Goal: Task Accomplishment & Management: Complete application form

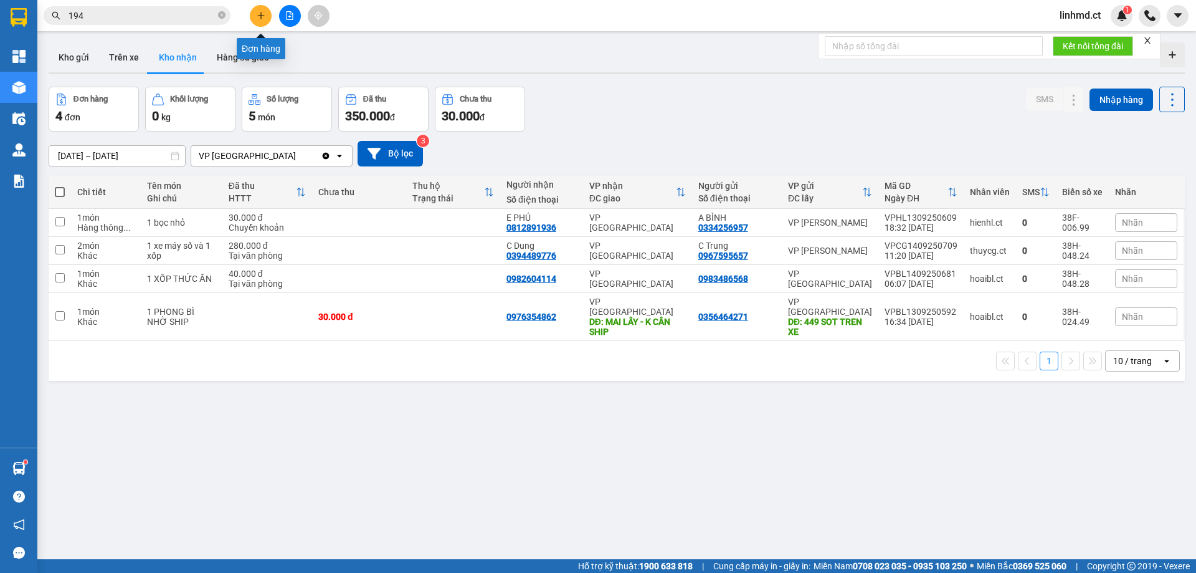
click at [263, 19] on icon "plus" at bounding box center [261, 15] width 9 height 9
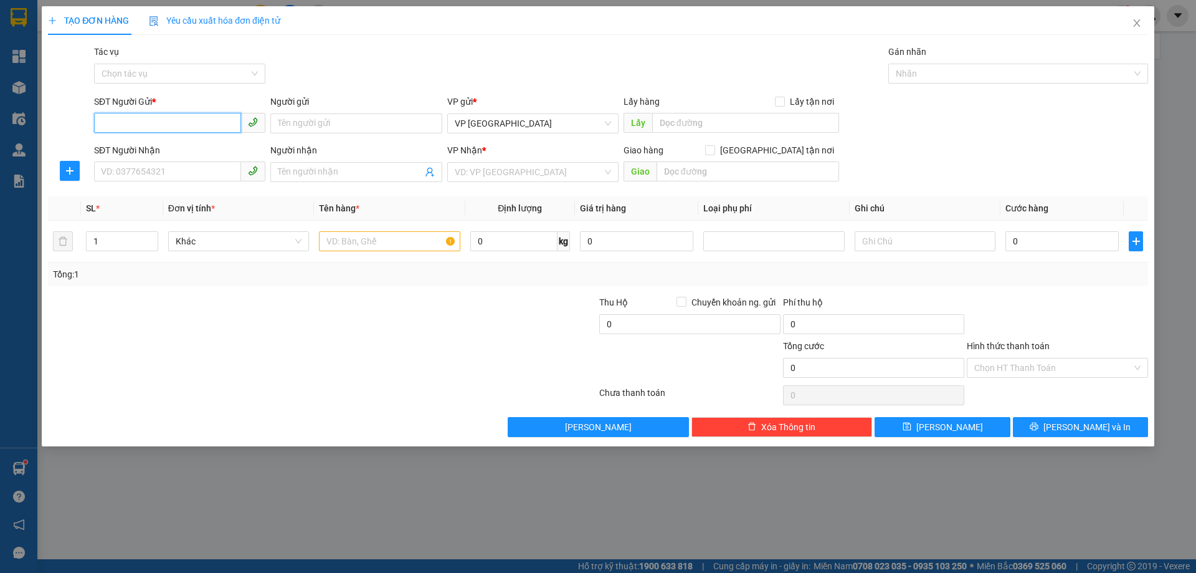
click at [152, 128] on input "SĐT Người Gửi *" at bounding box center [167, 123] width 147 height 20
type input "0973273943"
click at [128, 176] on input "SĐT Người Nhận" at bounding box center [167, 171] width 147 height 20
type input "0376021428"
click at [500, 171] on input "search" at bounding box center [529, 172] width 148 height 19
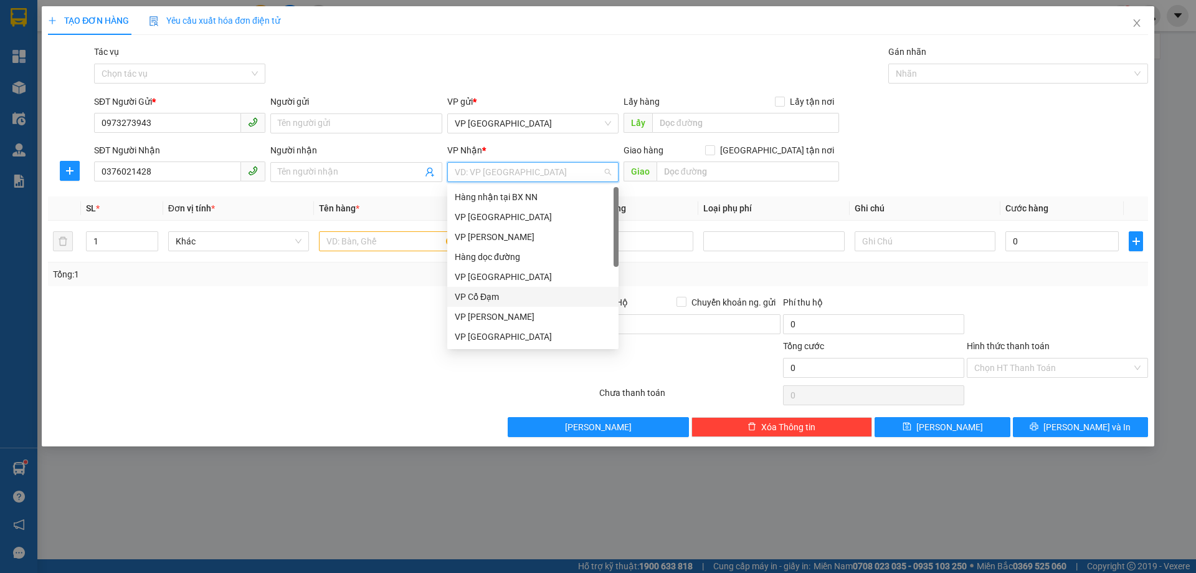
click at [509, 298] on div "VP Cổ Đạm" at bounding box center [533, 297] width 156 height 14
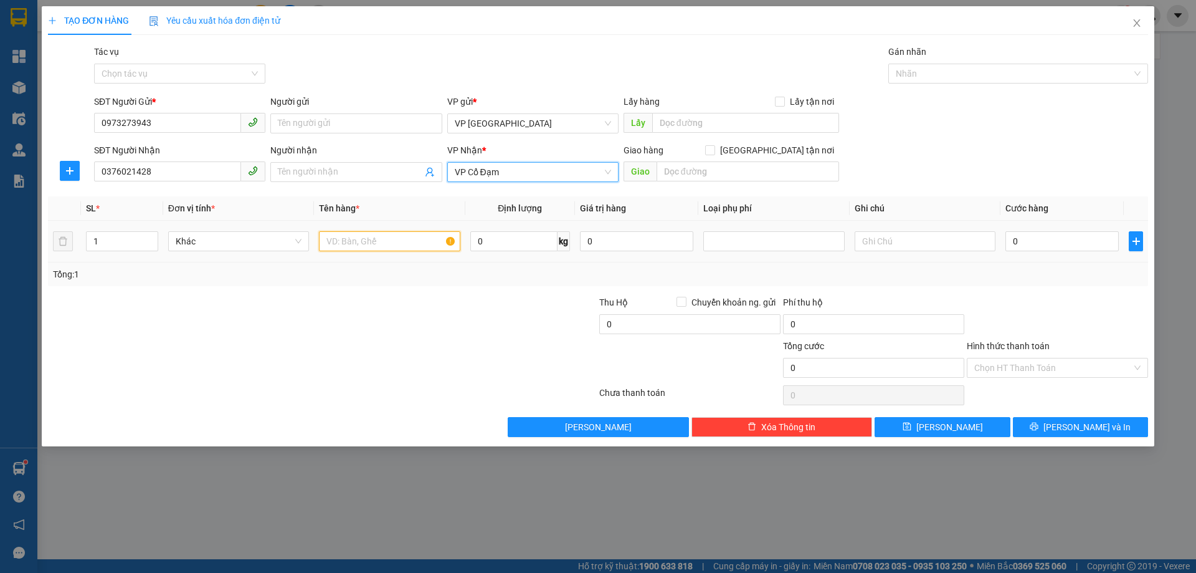
click at [370, 244] on input "text" at bounding box center [389, 241] width 141 height 20
type input "1 KIỆN GẤU, BÁNH KẸO"
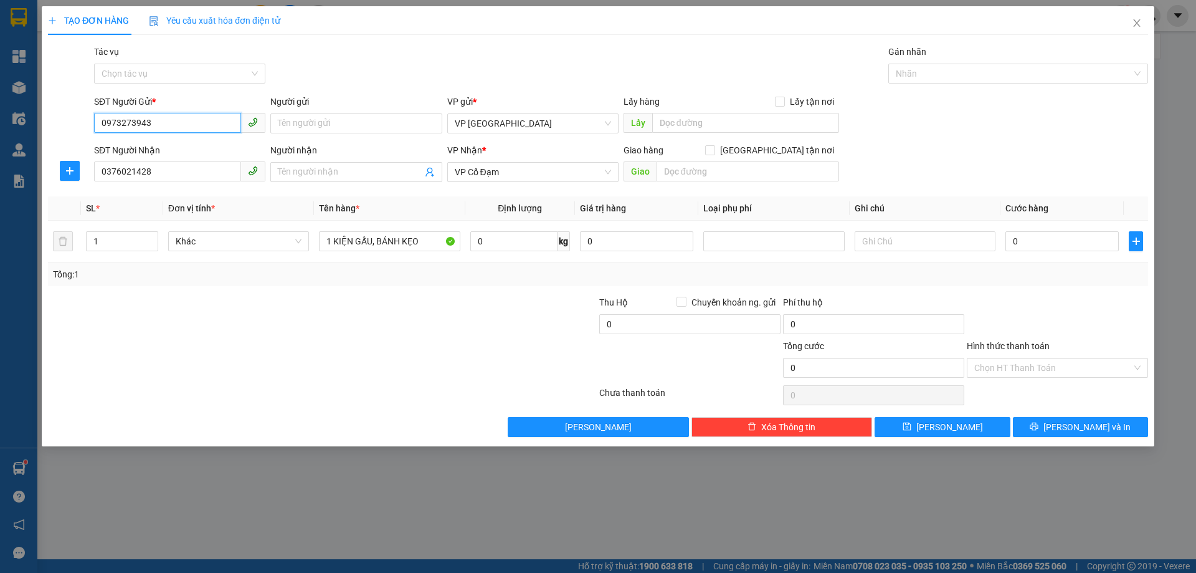
click at [199, 116] on input "0973273943" at bounding box center [167, 123] width 147 height 20
click at [201, 116] on input "0973273943" at bounding box center [167, 123] width 147 height 20
click at [1039, 236] on input "0" at bounding box center [1062, 241] width 113 height 20
type input "4"
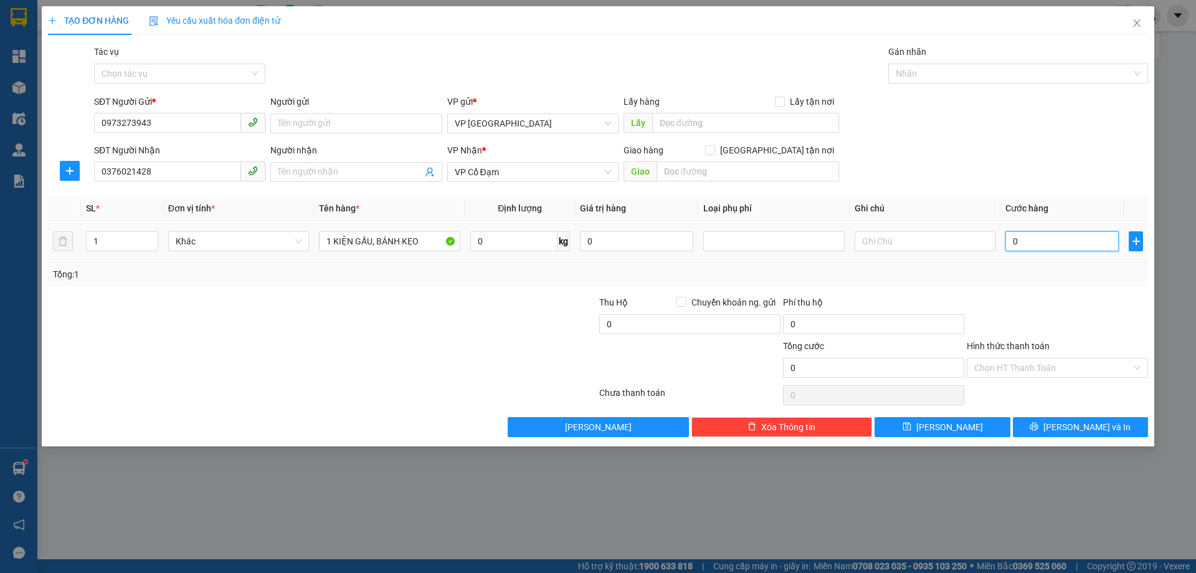
type input "4"
type input "40"
click at [1121, 268] on div "Tổng: 1" at bounding box center [598, 274] width 1091 height 14
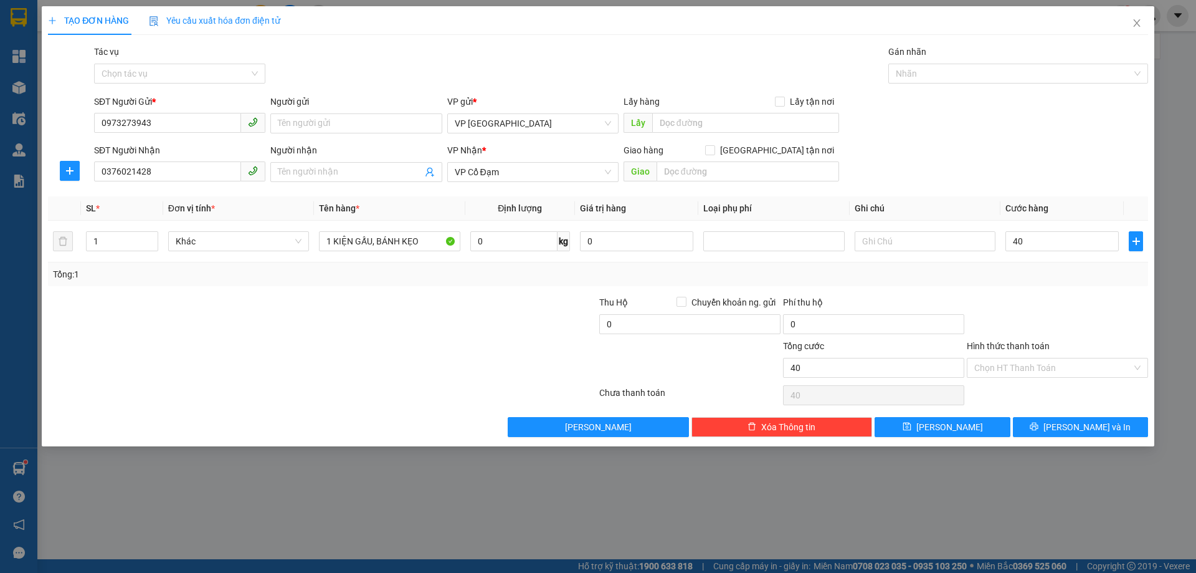
type input "40.000"
click at [1064, 368] on input "Hình thức thanh toán" at bounding box center [1054, 367] width 158 height 19
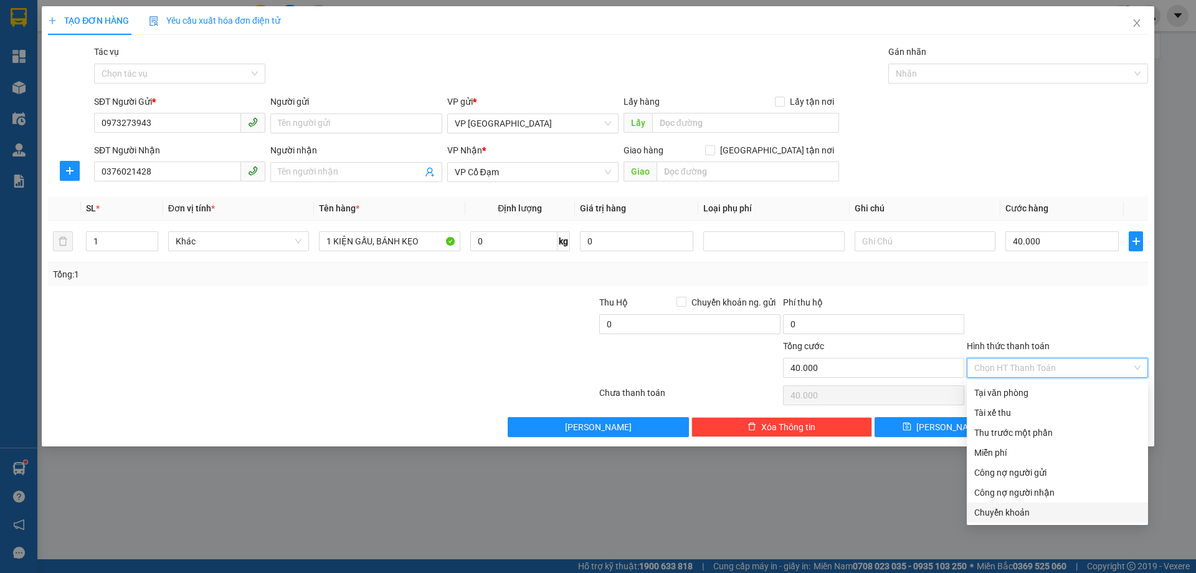
click at [1014, 518] on div "Chuyển khoản" at bounding box center [1058, 512] width 166 height 14
type input "0"
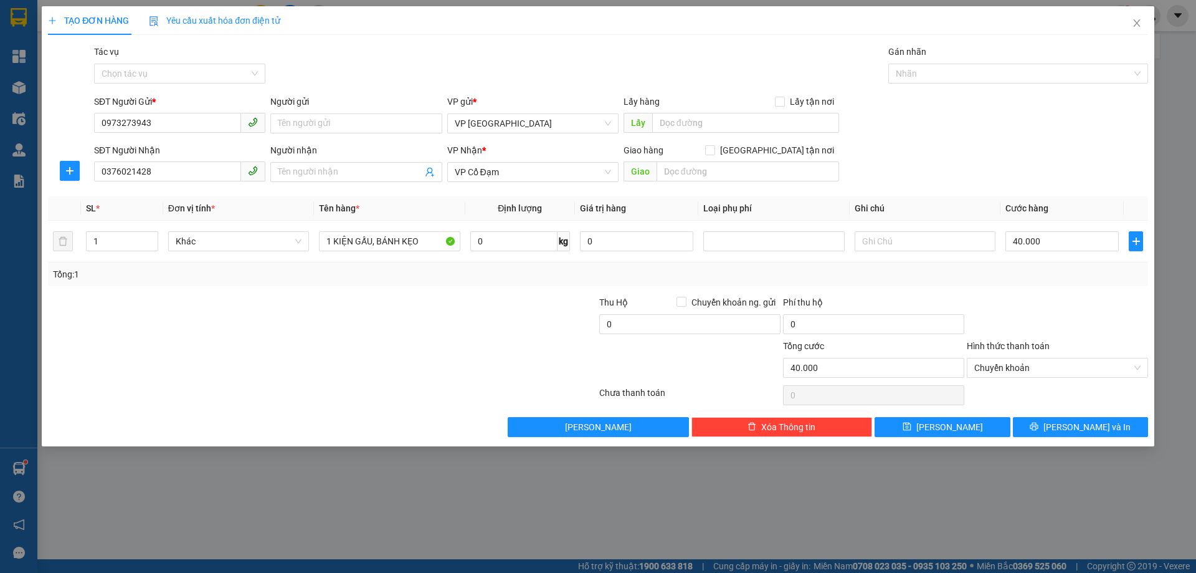
click at [1087, 447] on div "TẠO ĐƠN HÀNG Yêu cầu xuất hóa đơn điện tử Transit Pickup Surcharge Ids Transit …" at bounding box center [598, 286] width 1196 height 573
click at [1087, 420] on span "[PERSON_NAME] và In" at bounding box center [1087, 427] width 87 height 14
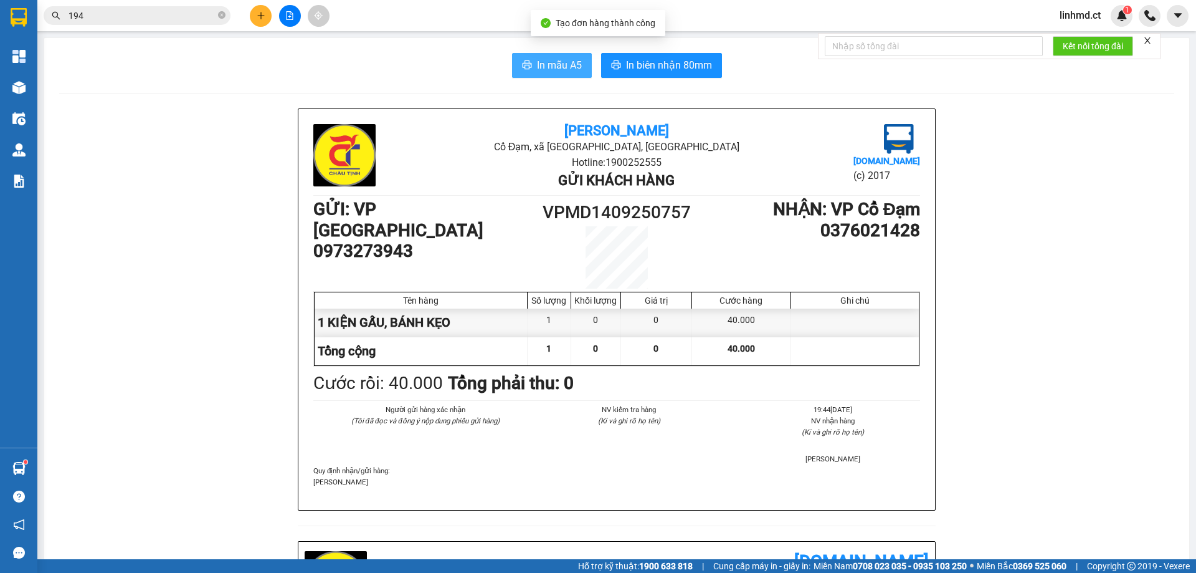
click at [561, 60] on span "In mẫu A5" at bounding box center [559, 65] width 45 height 16
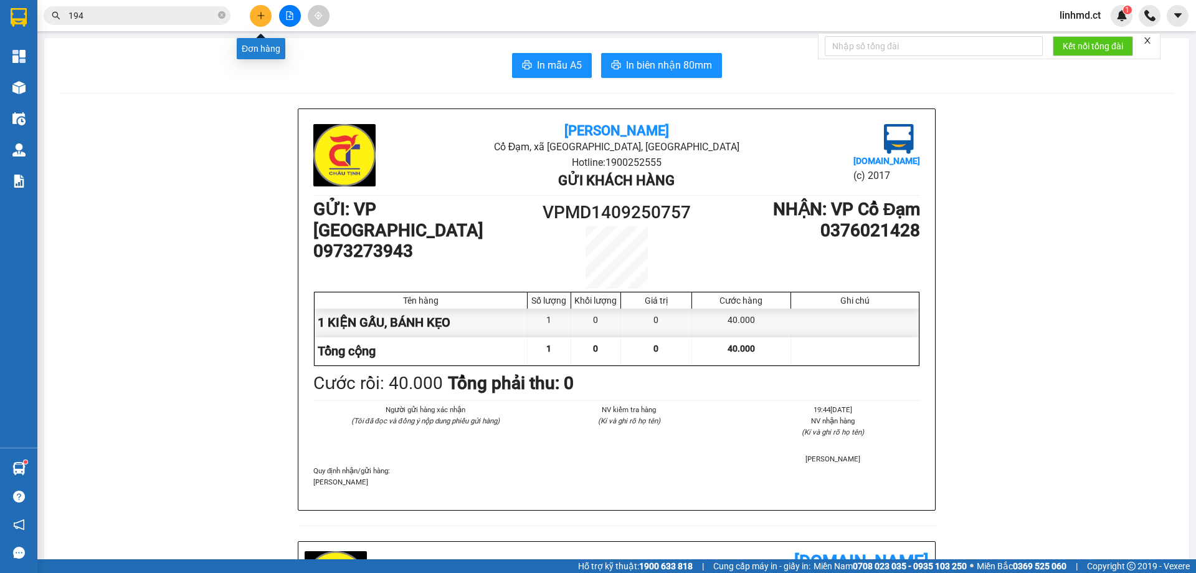
click at [261, 21] on button at bounding box center [261, 16] width 22 height 22
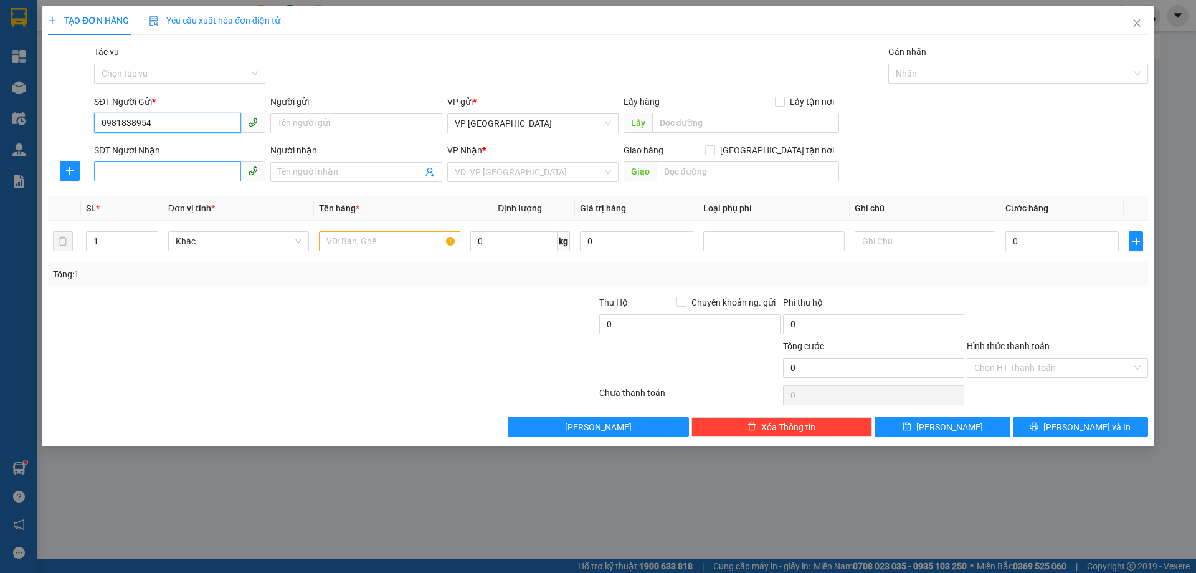
type input "0981838954"
click at [100, 173] on input "SĐT Người Nhận" at bounding box center [167, 171] width 147 height 20
type input "0869519152"
click at [467, 161] on div "VP Nhận *" at bounding box center [532, 152] width 171 height 19
click at [480, 163] on input "search" at bounding box center [529, 172] width 148 height 19
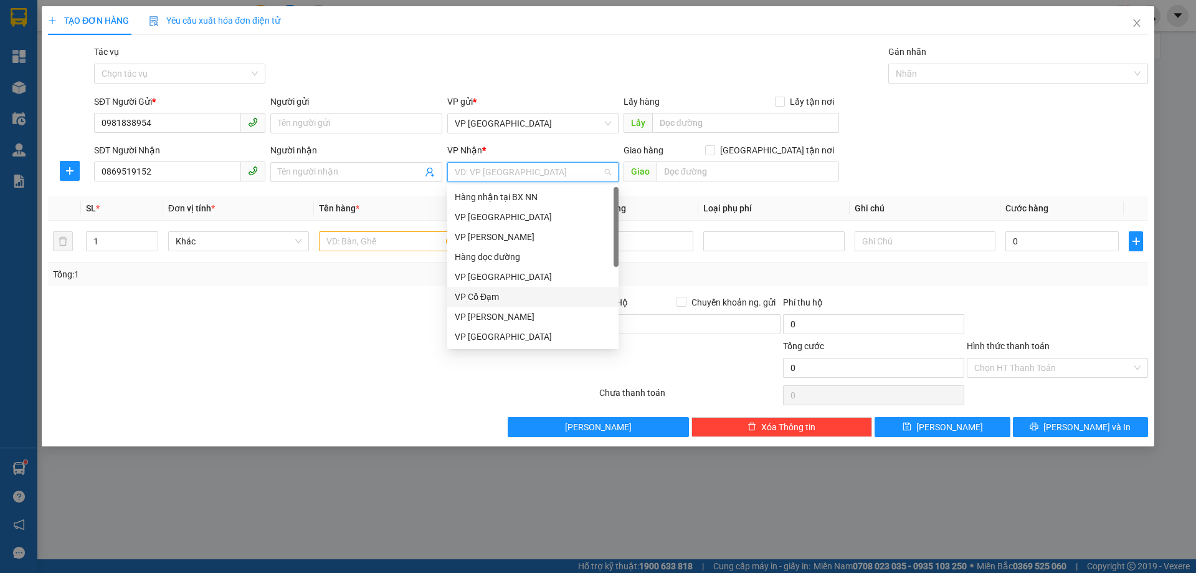
click at [494, 304] on div "VP Cổ Đạm" at bounding box center [532, 297] width 171 height 20
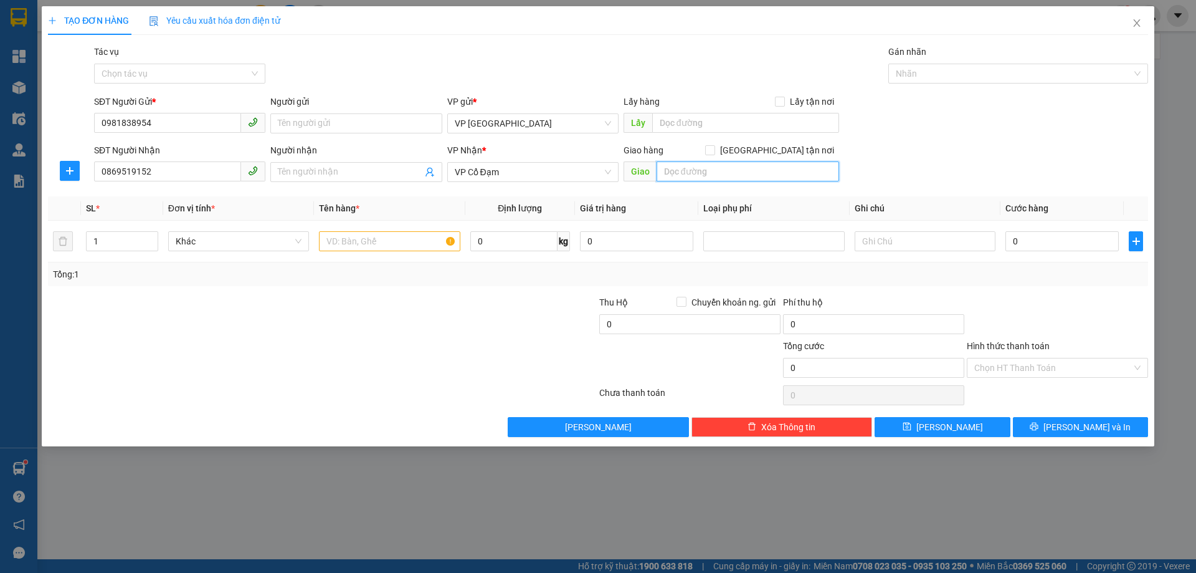
click at [669, 176] on input "text" at bounding box center [748, 171] width 183 height 20
type input "TÂN LỘC"
click at [409, 234] on input "text" at bounding box center [389, 241] width 141 height 20
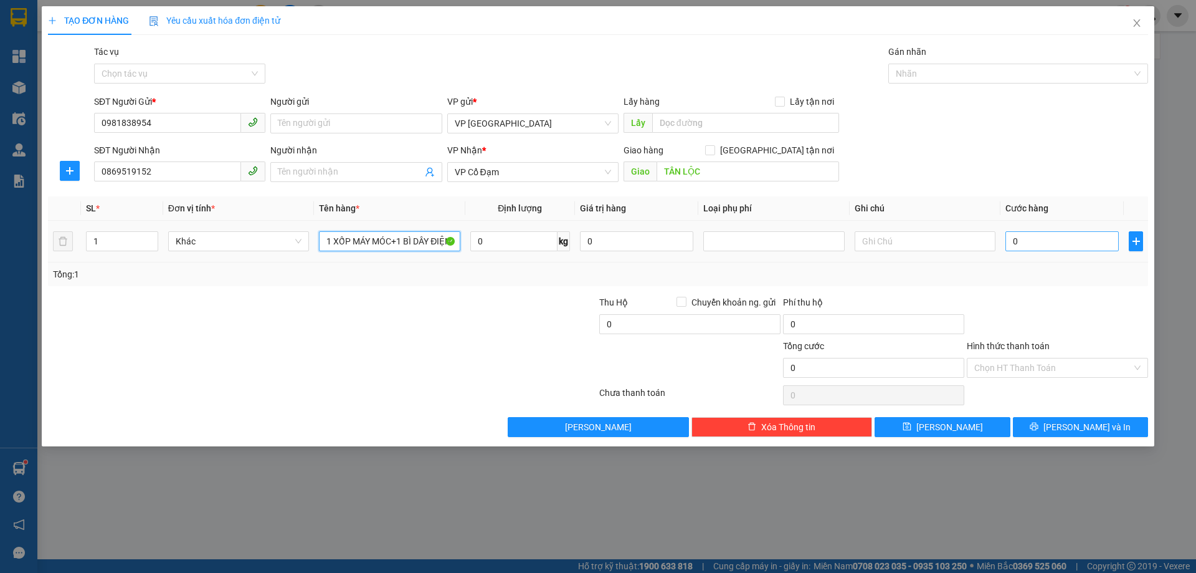
type input "1 XỐP MÁY MÓC+1 BÌ DÂY ĐIỆN"
click at [1016, 241] on input "0" at bounding box center [1062, 241] width 113 height 20
type input "1"
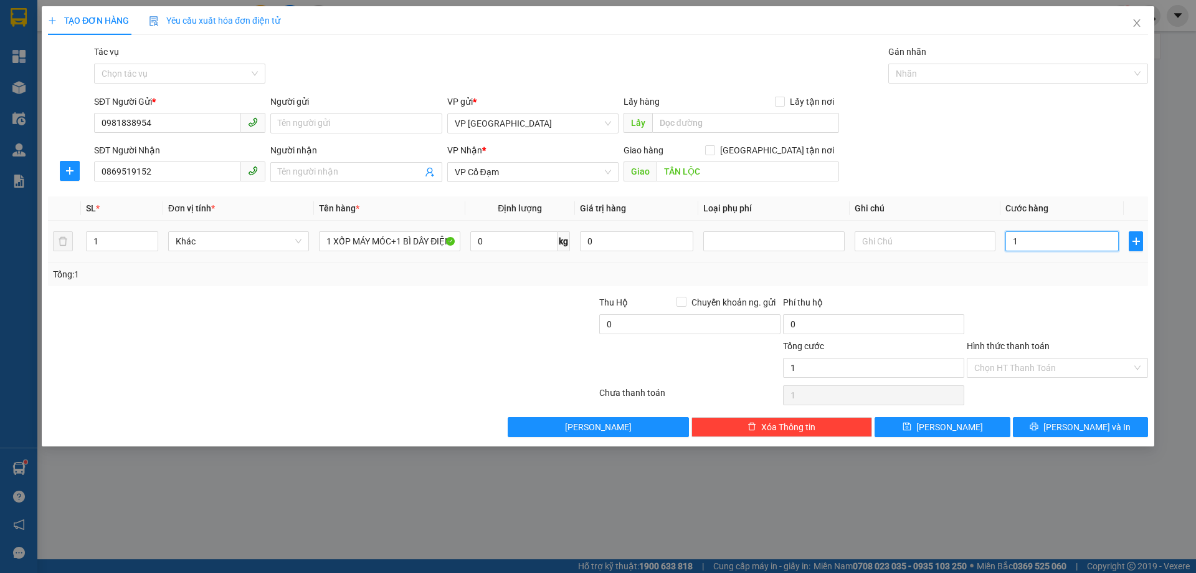
type input "18"
type input "180"
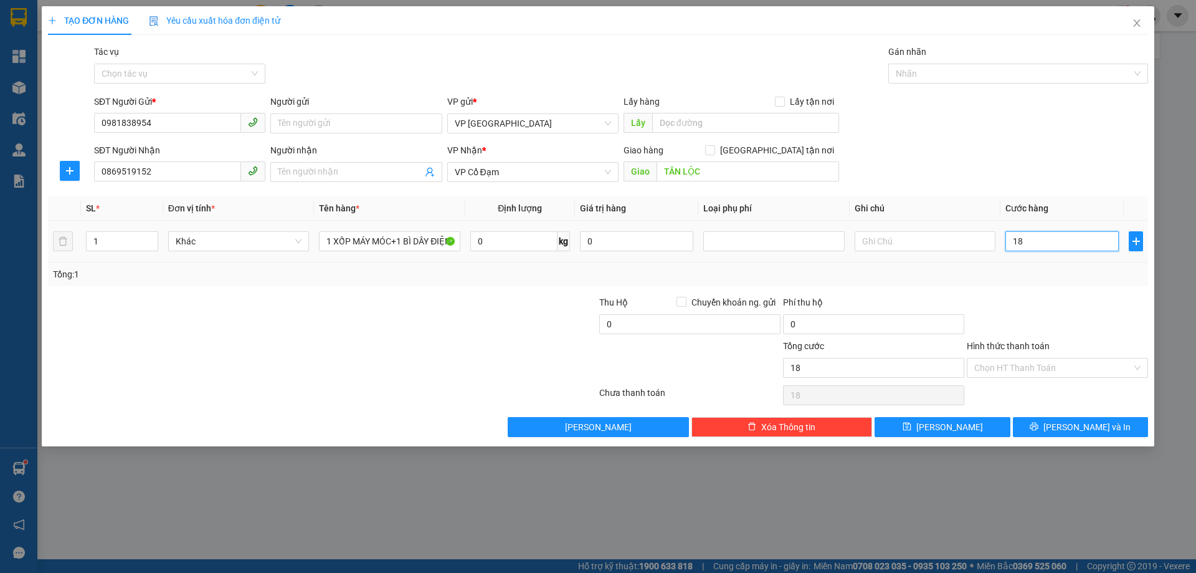
type input "180"
type input "180.000"
click at [1036, 281] on div "Tổng: 1" at bounding box center [598, 274] width 1101 height 24
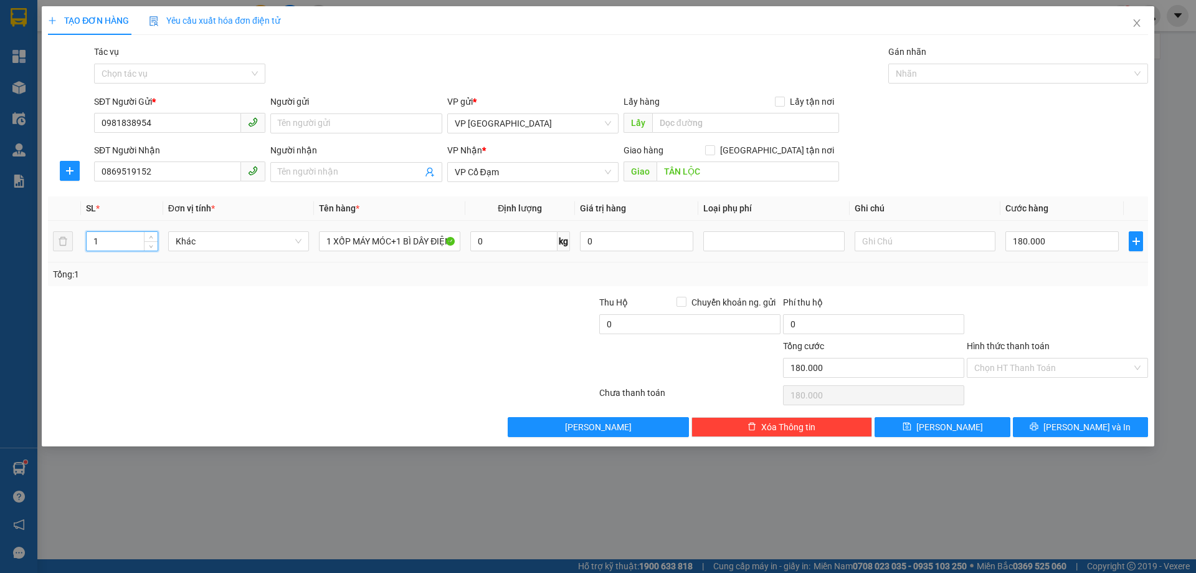
drag, startPoint x: 98, startPoint y: 237, endPoint x: 90, endPoint y: 236, distance: 8.8
click at [90, 239] on input "1" at bounding box center [122, 241] width 71 height 19
type input "2"
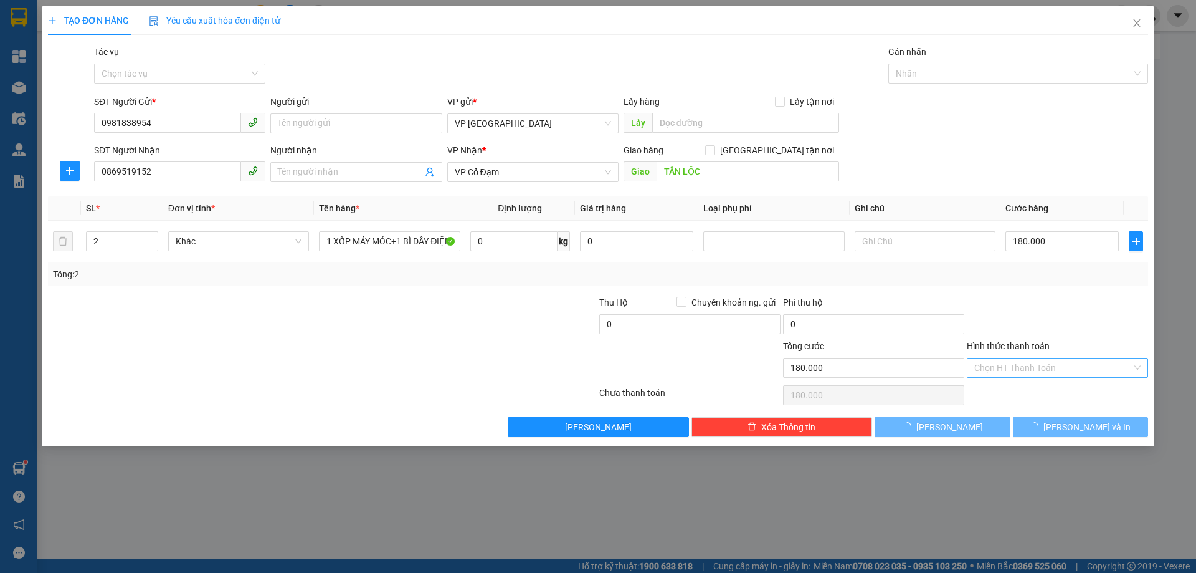
click at [1003, 375] on input "Hình thức thanh toán" at bounding box center [1054, 367] width 158 height 19
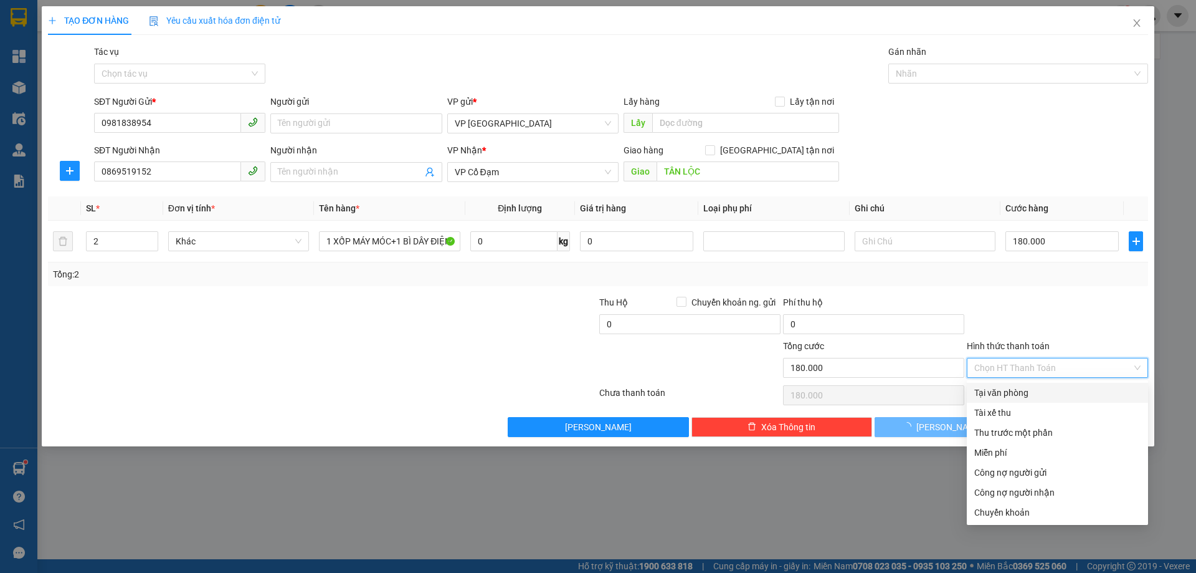
type input "0"
click at [1018, 509] on div "Chuyển khoản" at bounding box center [1058, 512] width 166 height 14
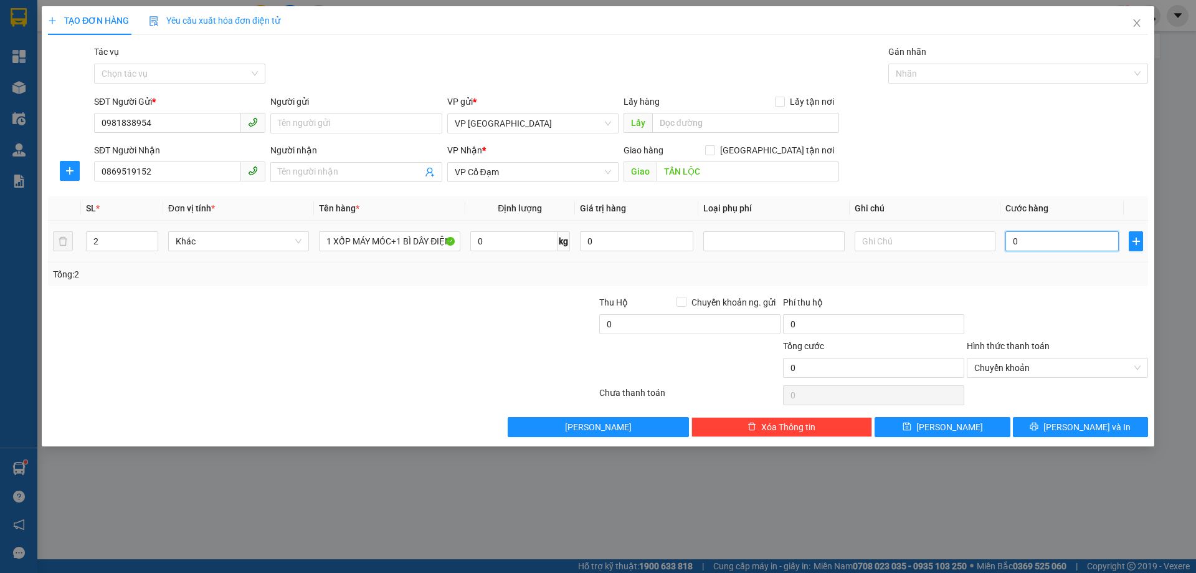
click at [1061, 240] on input "0" at bounding box center [1062, 241] width 113 height 20
type input "1"
type input "18"
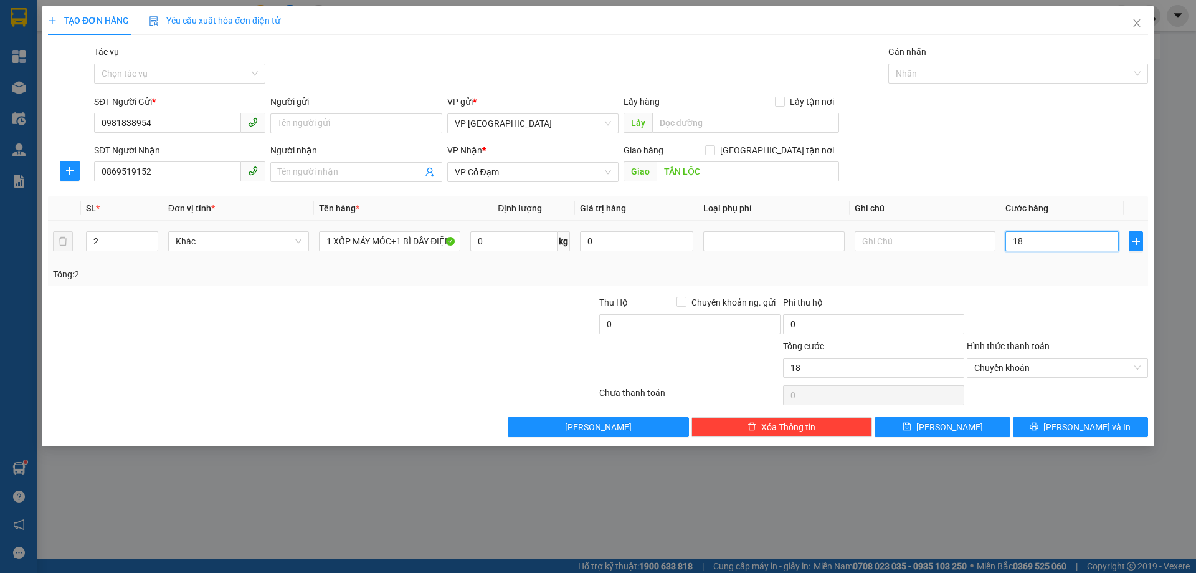
type input "180"
type input "180.000"
click at [1053, 278] on div "Tổng: 2" at bounding box center [598, 274] width 1091 height 14
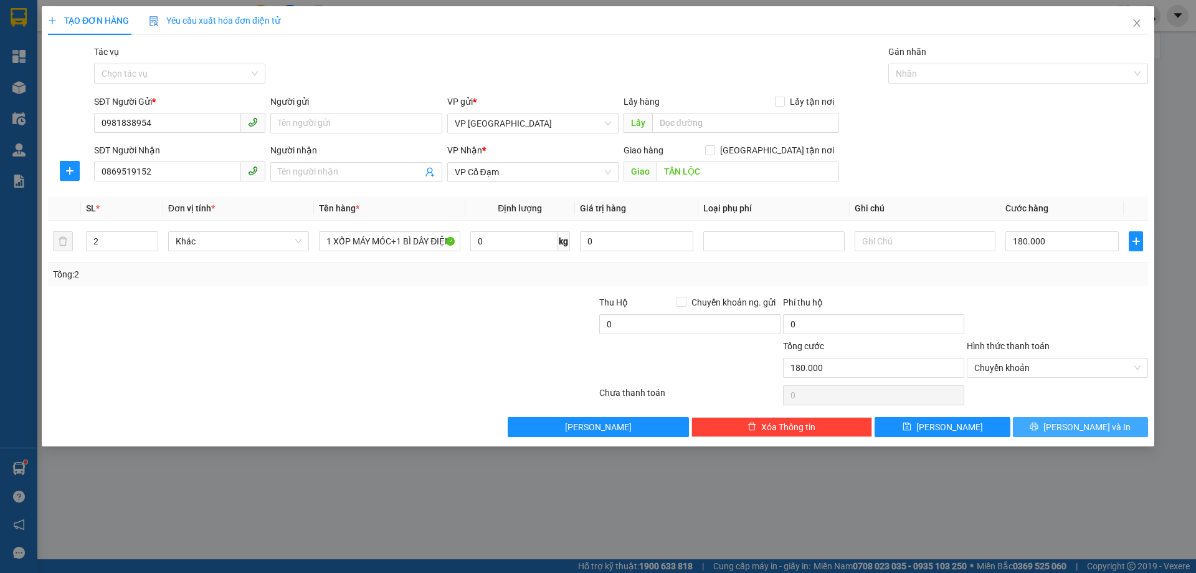
click at [1039, 424] on icon "printer" at bounding box center [1034, 426] width 9 height 9
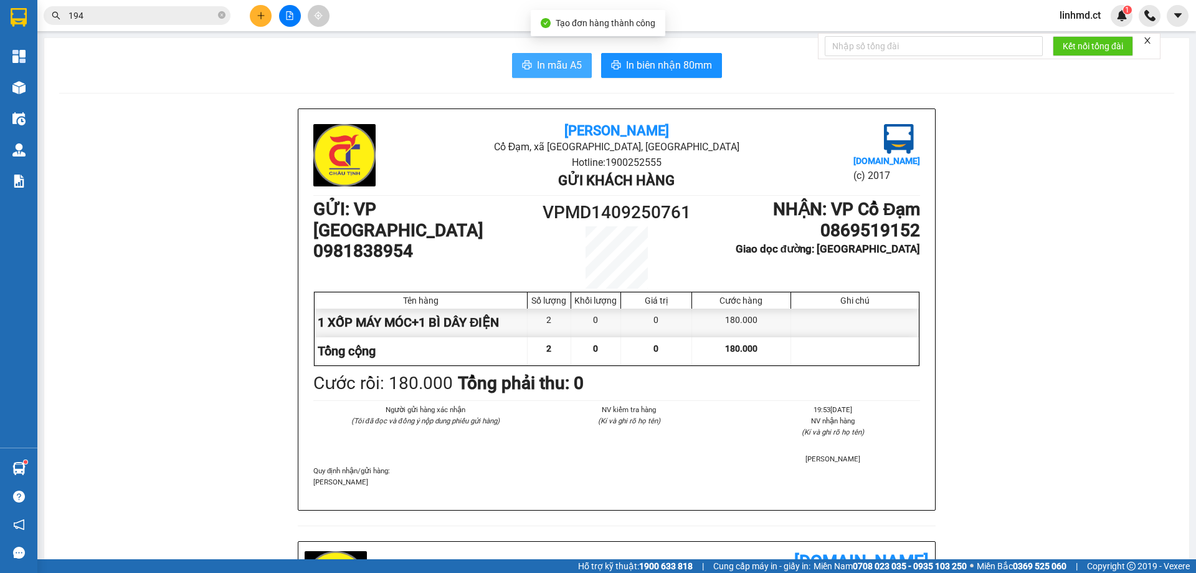
click at [551, 61] on span "In mẫu A5" at bounding box center [559, 65] width 45 height 16
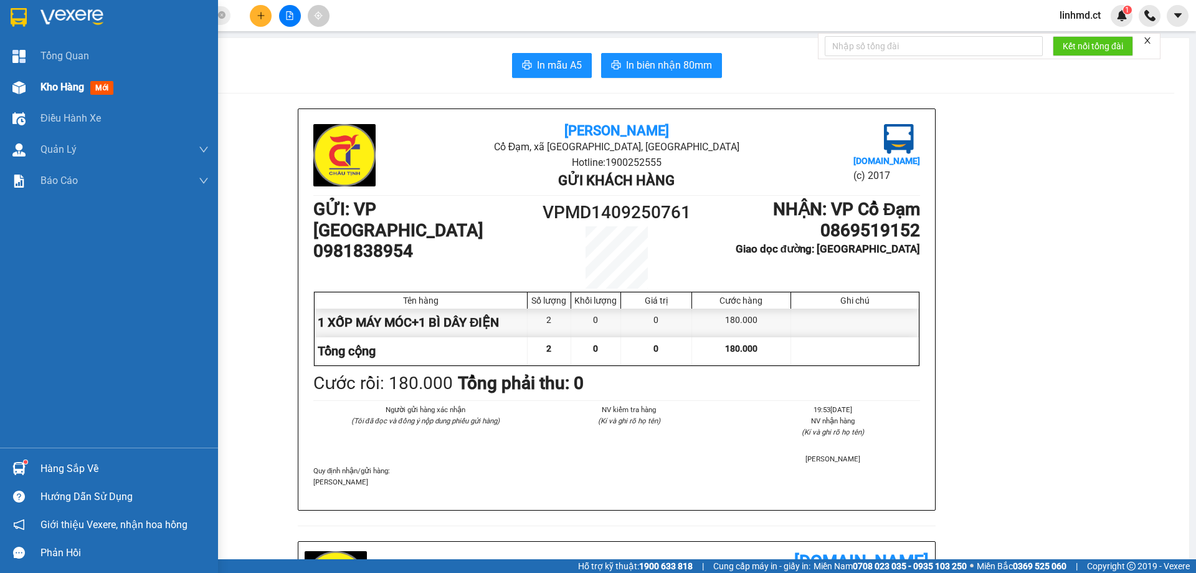
click at [6, 79] on div "Kho hàng mới" at bounding box center [109, 87] width 218 height 31
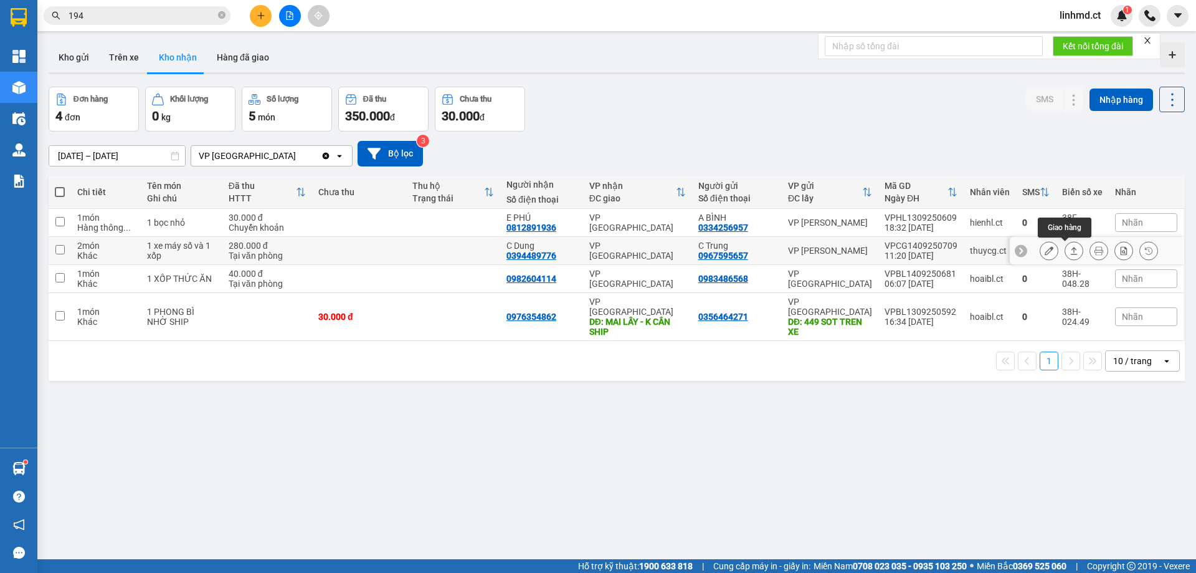
click at [1070, 251] on icon at bounding box center [1074, 250] width 9 height 9
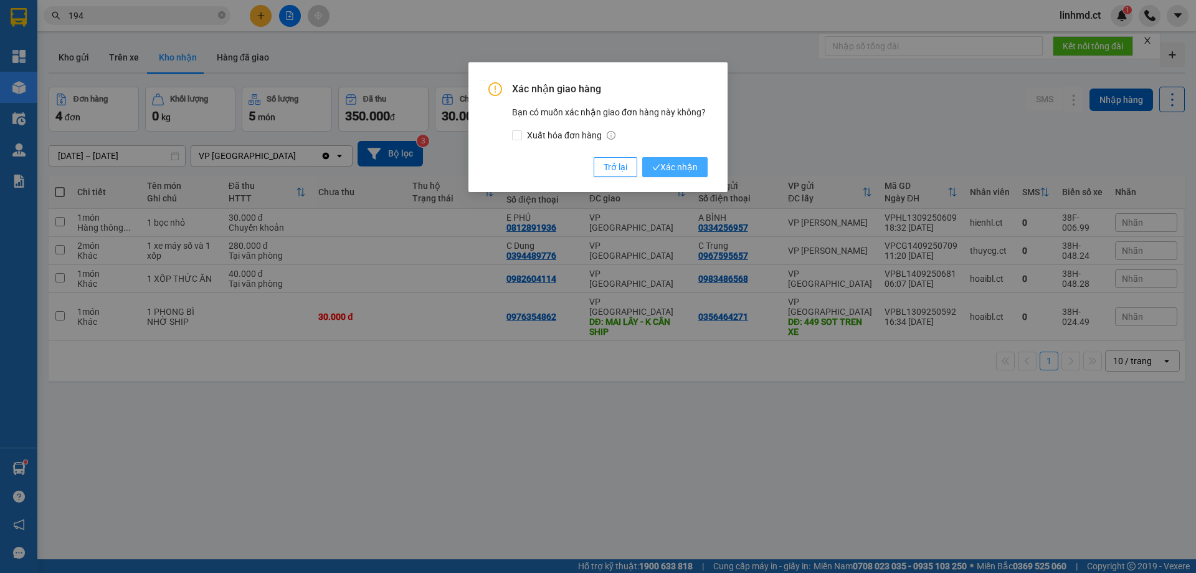
click at [658, 171] on icon "check" at bounding box center [656, 167] width 8 height 8
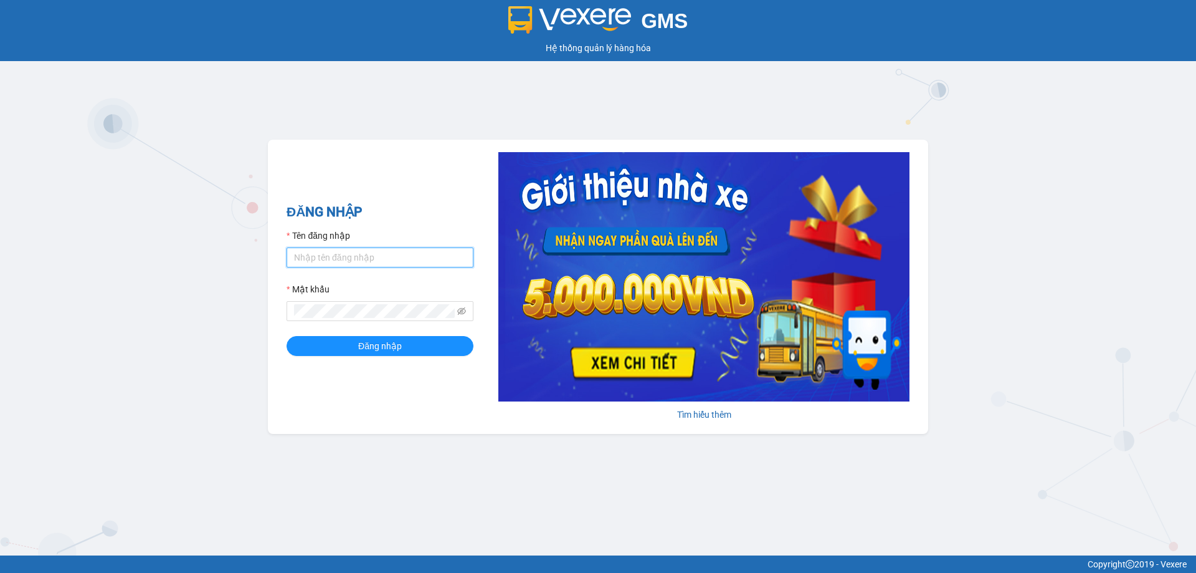
type input "linhmd.ct"
click at [358, 261] on input "linhmd.ct" at bounding box center [380, 257] width 187 height 20
click at [308, 353] on button "Đăng nhập" at bounding box center [380, 346] width 187 height 20
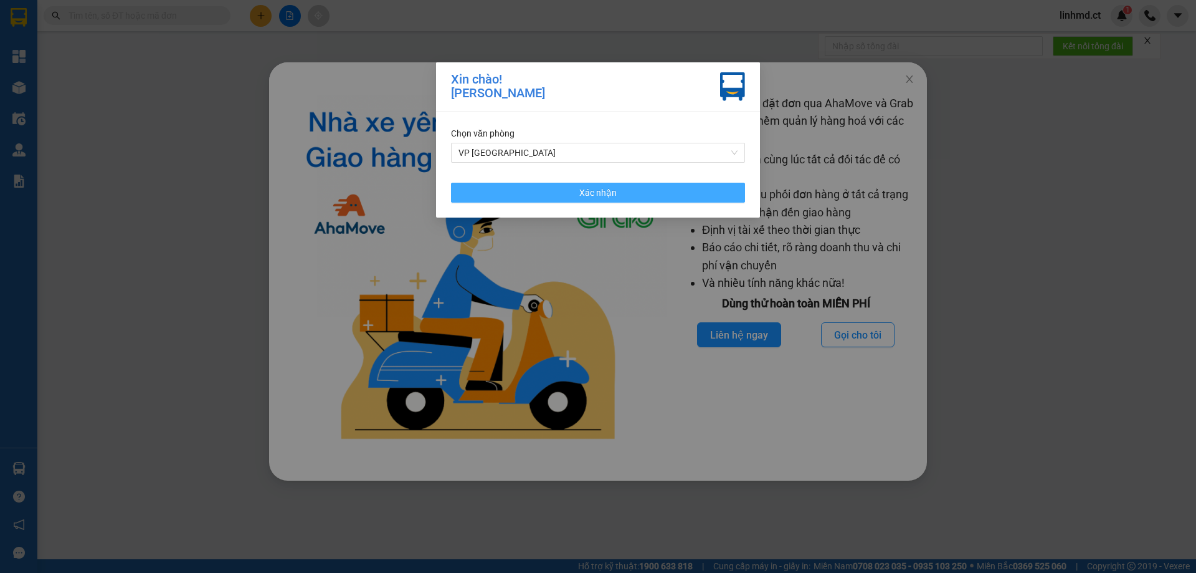
drag, startPoint x: 635, startPoint y: 188, endPoint x: 736, endPoint y: 176, distance: 101.7
click at [636, 188] on button "Xác nhận" at bounding box center [598, 193] width 294 height 20
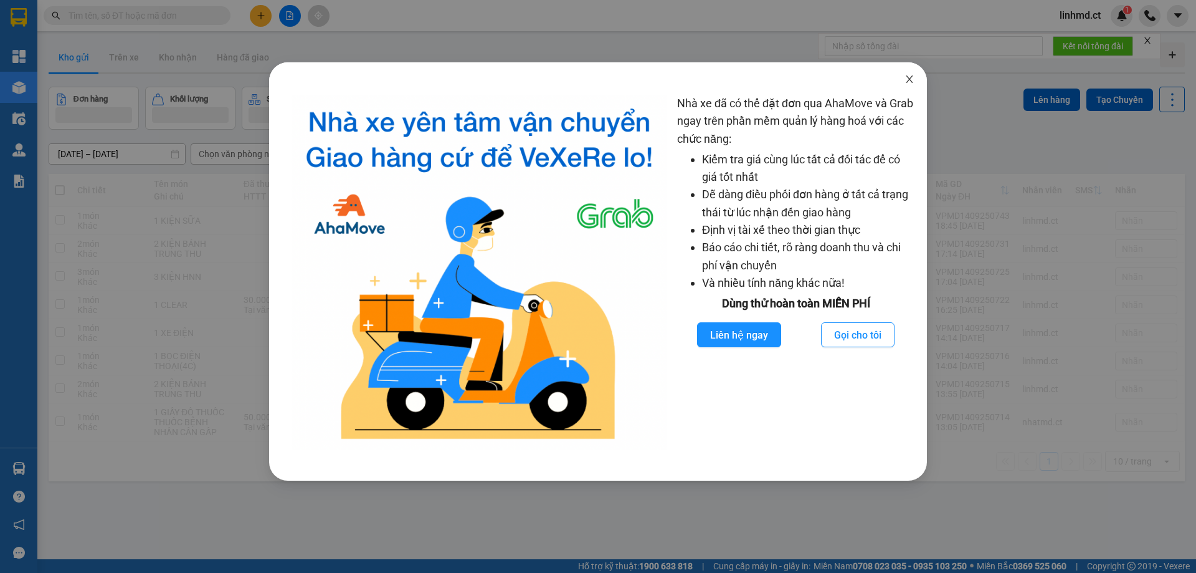
click at [912, 75] on icon "close" at bounding box center [910, 79] width 10 height 10
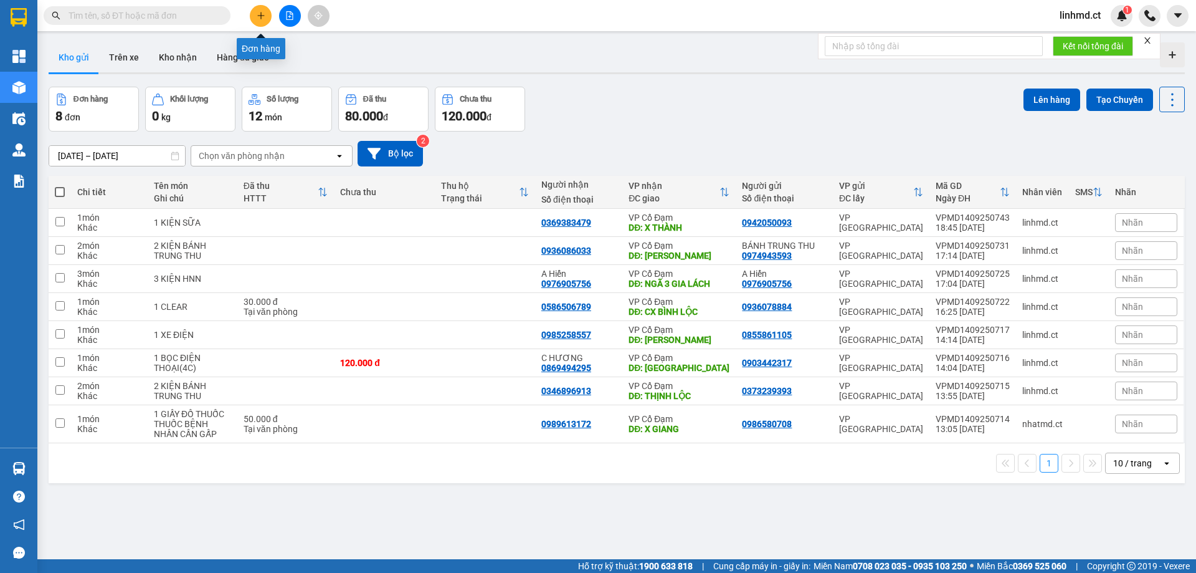
click at [254, 15] on button at bounding box center [261, 16] width 22 height 22
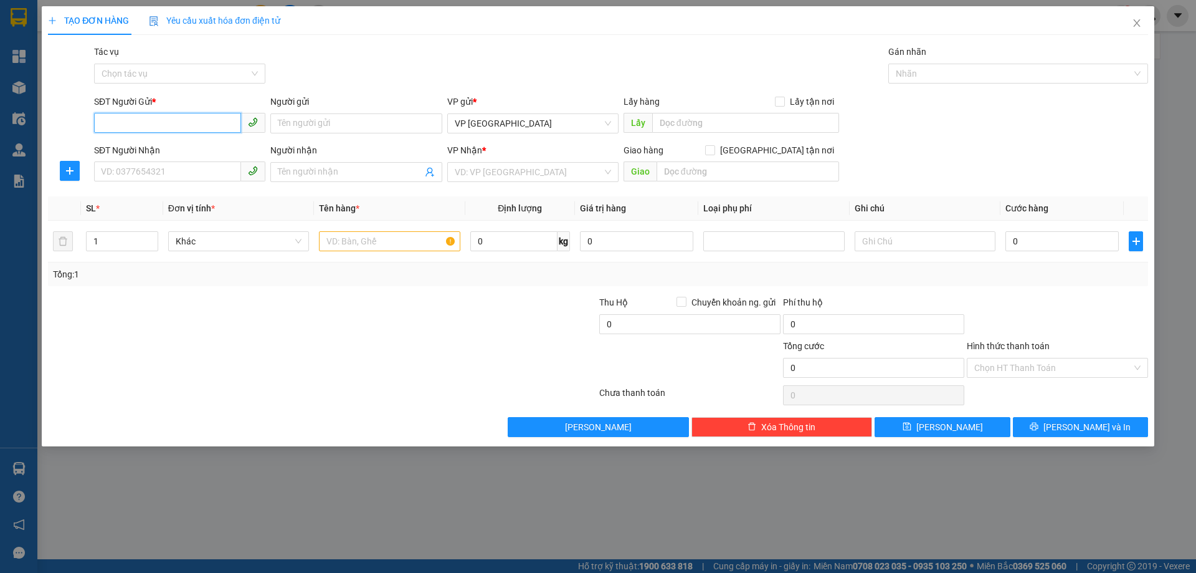
paste input "0973273943"
type input "0973273943"
click at [179, 169] on input "SĐT Người Nhận" at bounding box center [167, 171] width 147 height 20
type input "0355522489"
click at [514, 176] on input "search" at bounding box center [529, 172] width 148 height 19
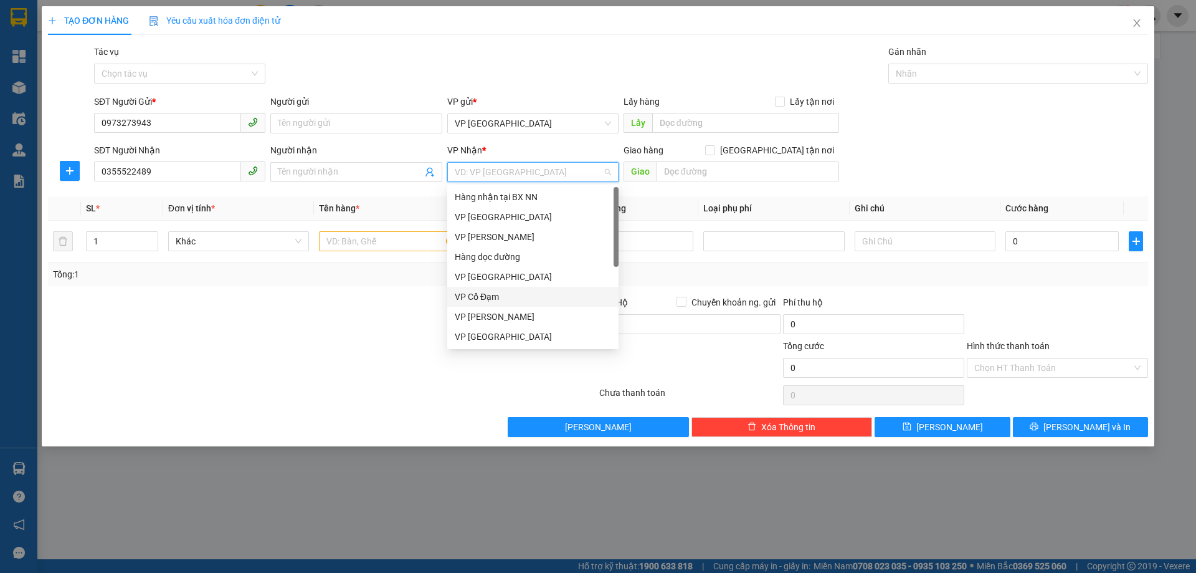
click at [509, 302] on div "VP Cổ Đạm" at bounding box center [533, 297] width 156 height 14
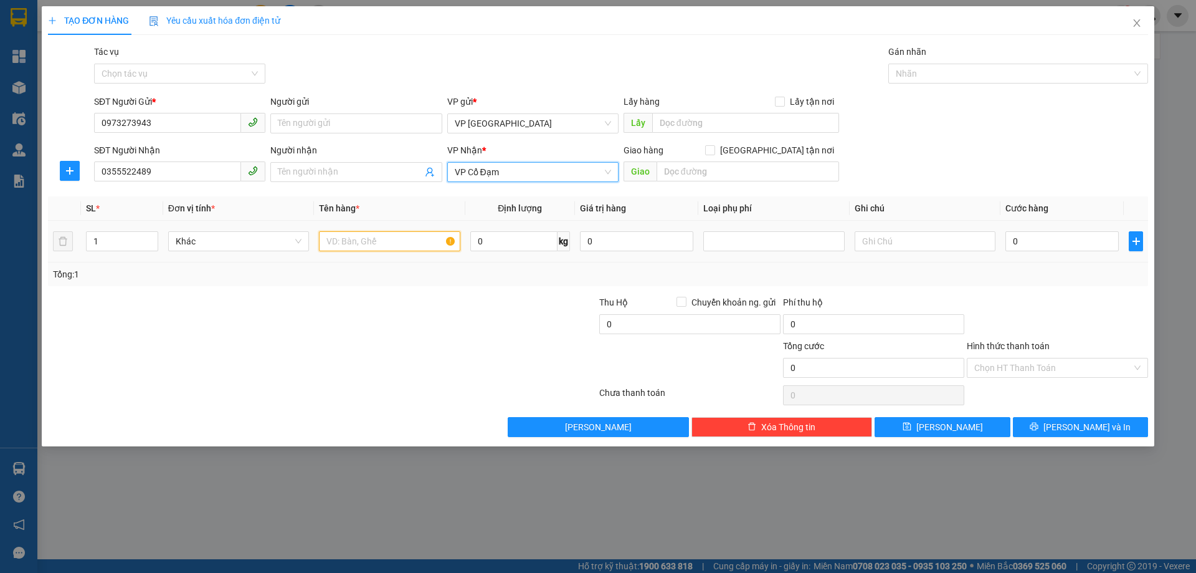
click at [389, 239] on input "text" at bounding box center [389, 241] width 141 height 20
type input "1 HỒ SƠ"
click at [1062, 246] on input "0" at bounding box center [1062, 241] width 113 height 20
type input "3"
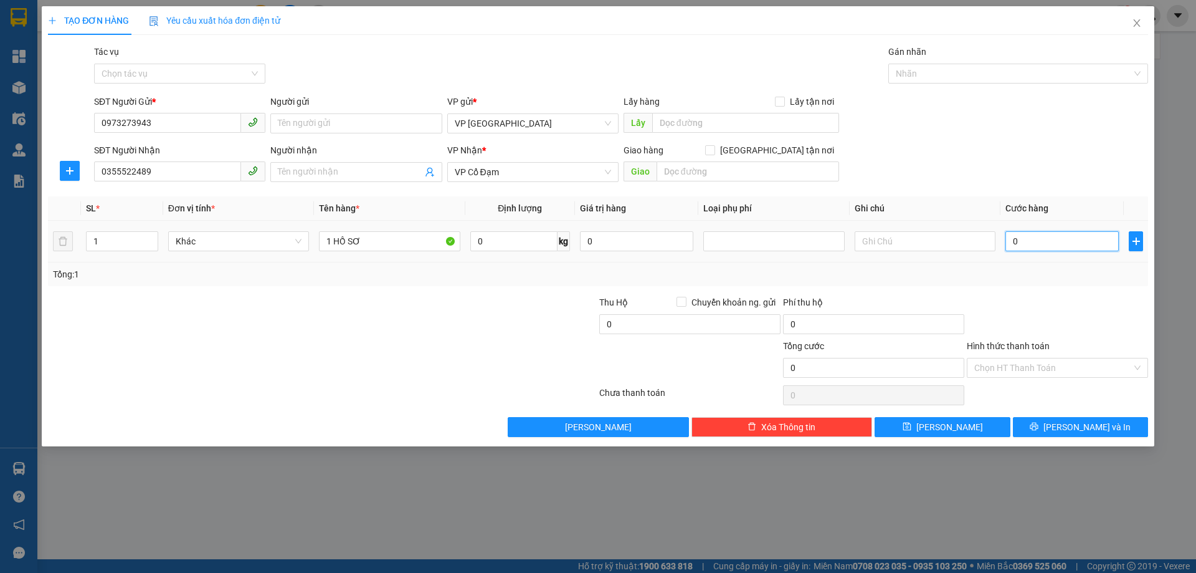
type input "3"
type input "30"
type input "30.000"
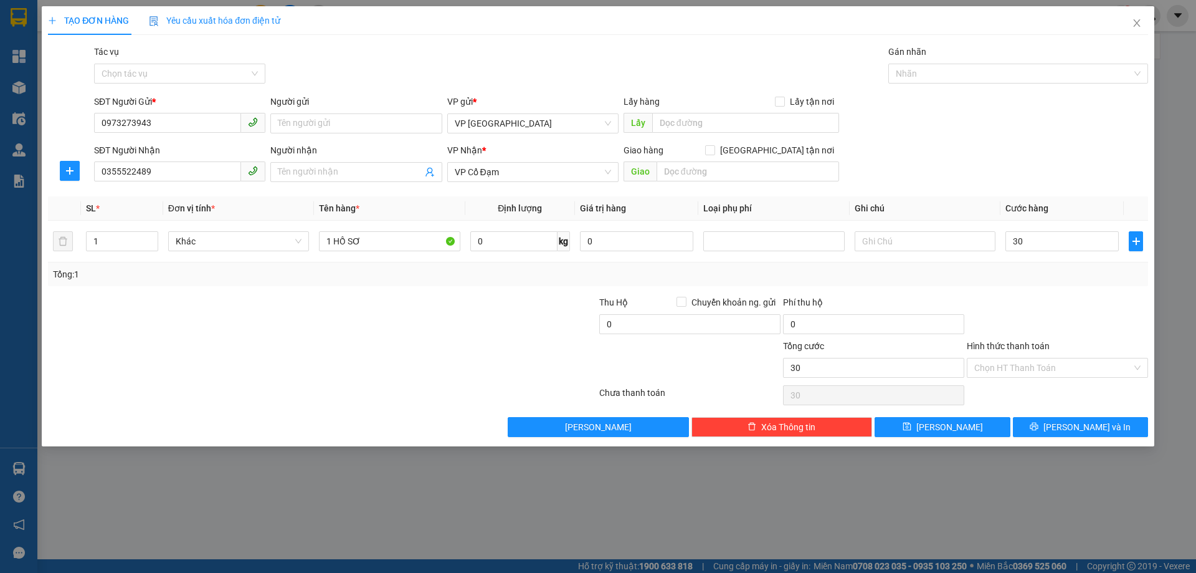
type input "30.000"
click at [1046, 299] on div at bounding box center [1058, 317] width 184 height 44
click at [1052, 421] on button "[PERSON_NAME] và In" at bounding box center [1080, 427] width 135 height 20
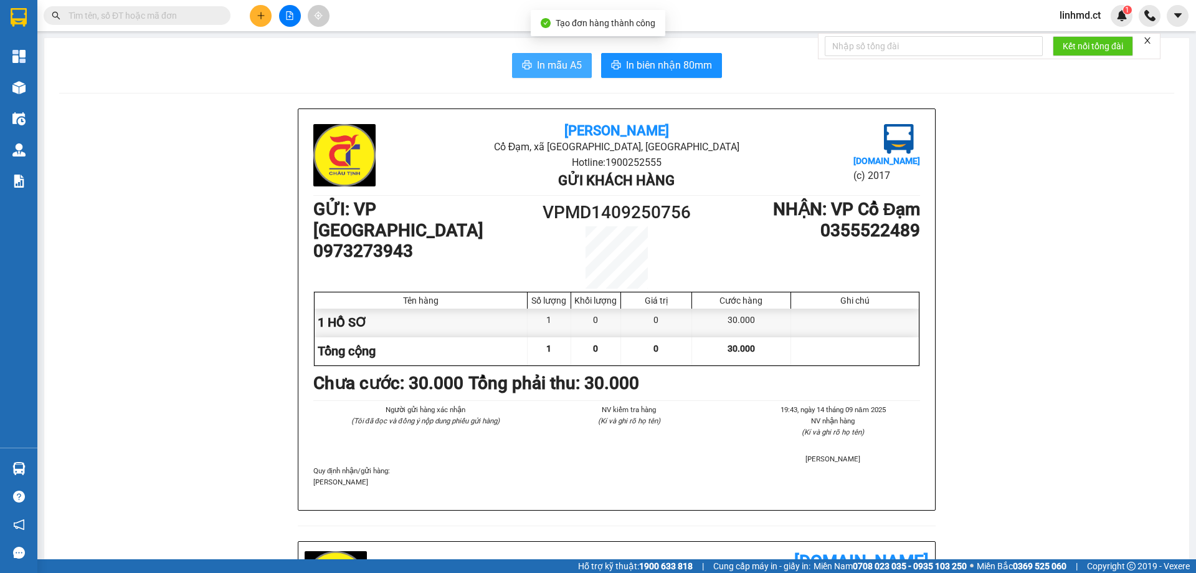
click at [558, 55] on button "In mẫu A5" at bounding box center [552, 65] width 80 height 25
